Goal: Find specific page/section: Find specific page/section

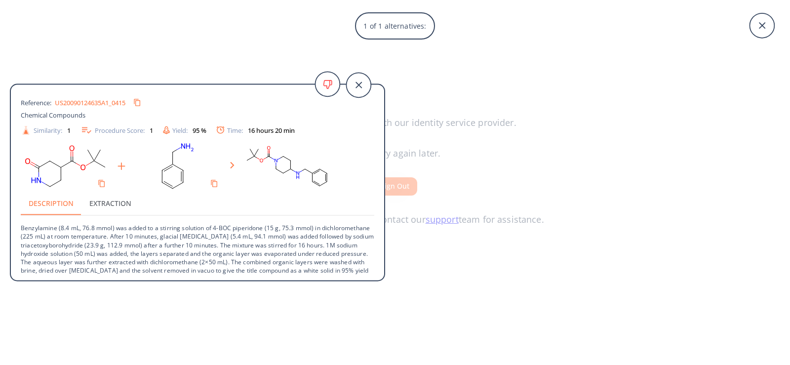
scroll to position [9, 0]
